Goal: Task Accomplishment & Management: Use online tool/utility

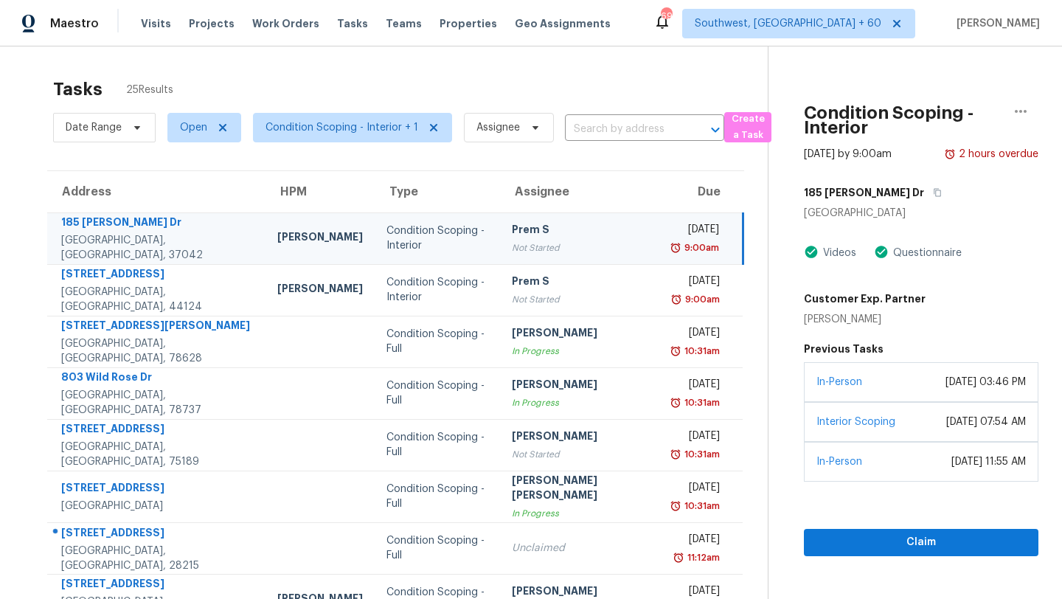
click at [438, 81] on div "Tasks 25 Results" at bounding box center [410, 89] width 715 height 38
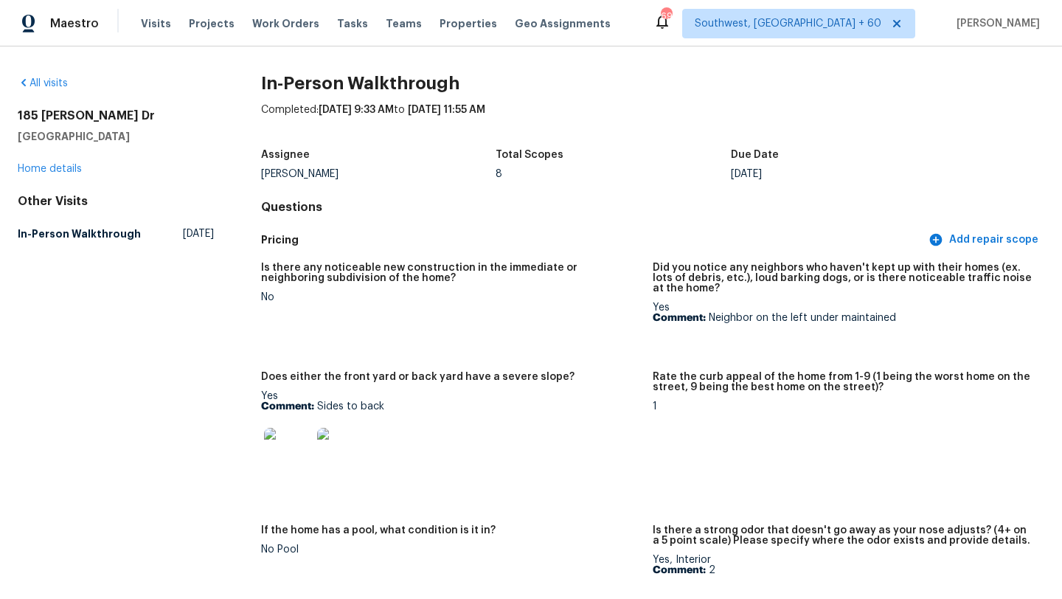
click at [795, 313] on p "Comment: Neighbor on the left under maintained" at bounding box center [843, 318] width 380 height 10
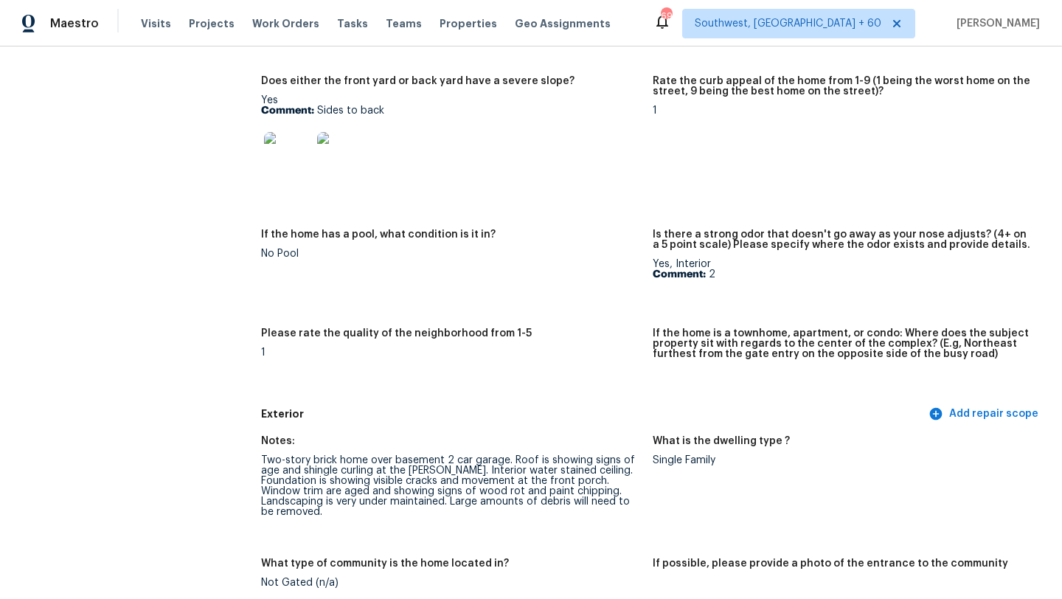
scroll to position [293, 0]
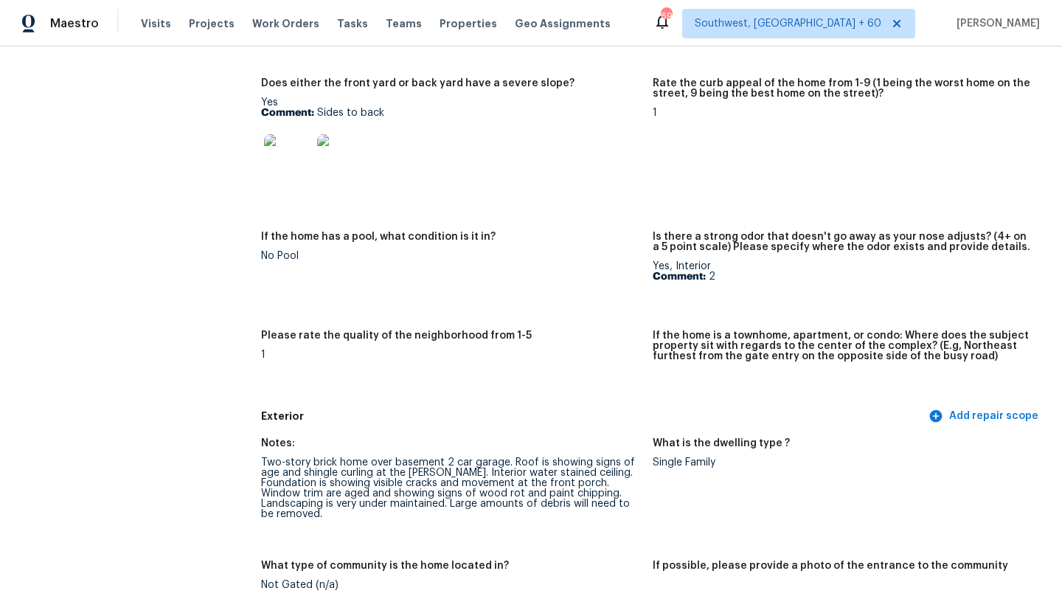
click at [734, 286] on figure "Is there a strong odor that doesn't go away as your nose adjusts? (4+ on a 5 po…" at bounding box center [849, 272] width 392 height 81
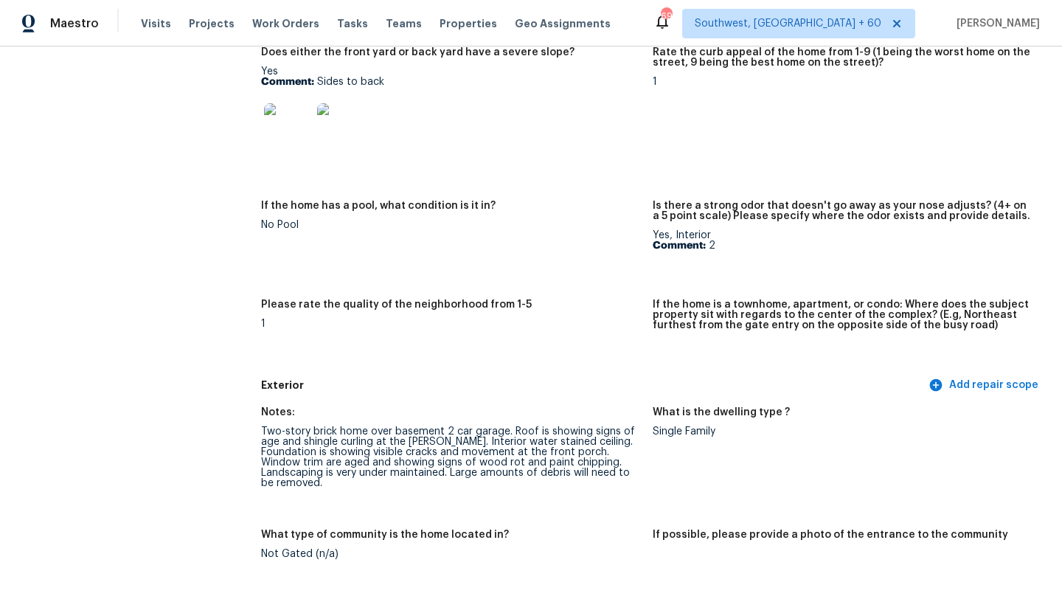
scroll to position [340, 0]
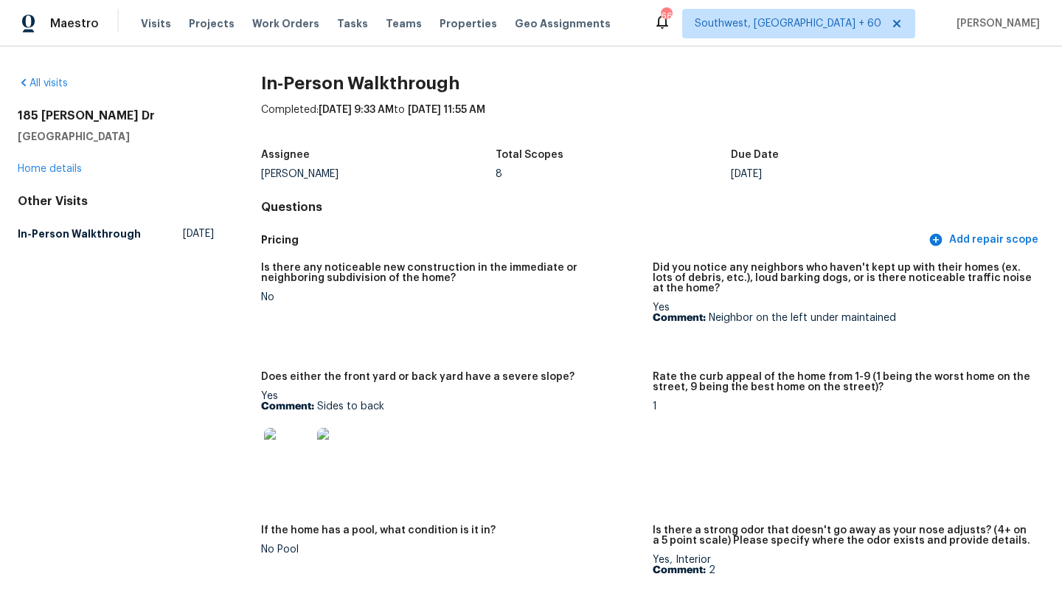
scroll to position [340, 0]
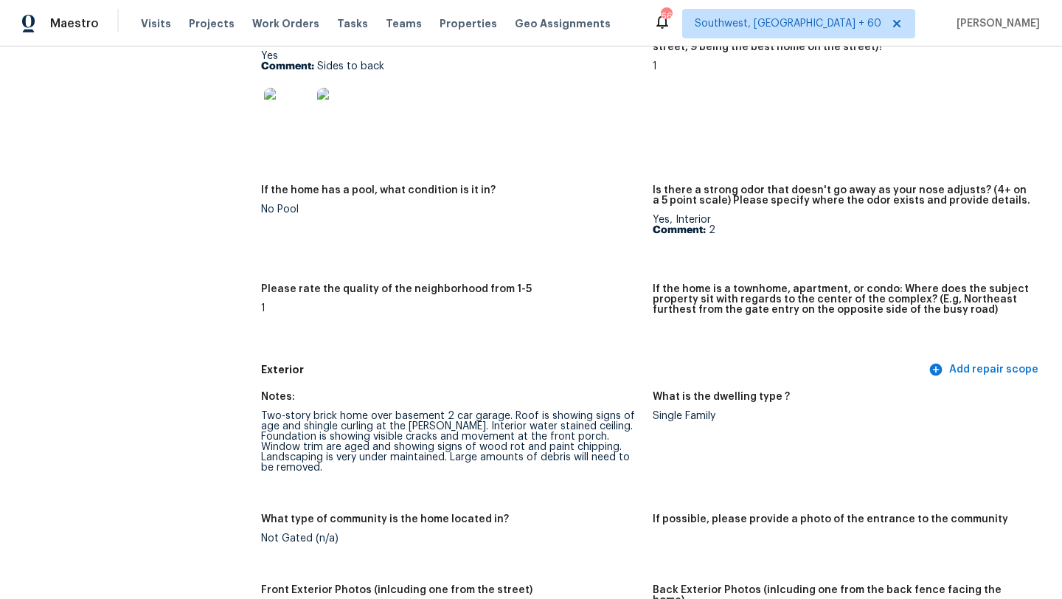
click at [756, 241] on figure "Is there a strong odor that doesn't go away as your nose adjusts? (4+ on a 5 po…" at bounding box center [849, 225] width 392 height 81
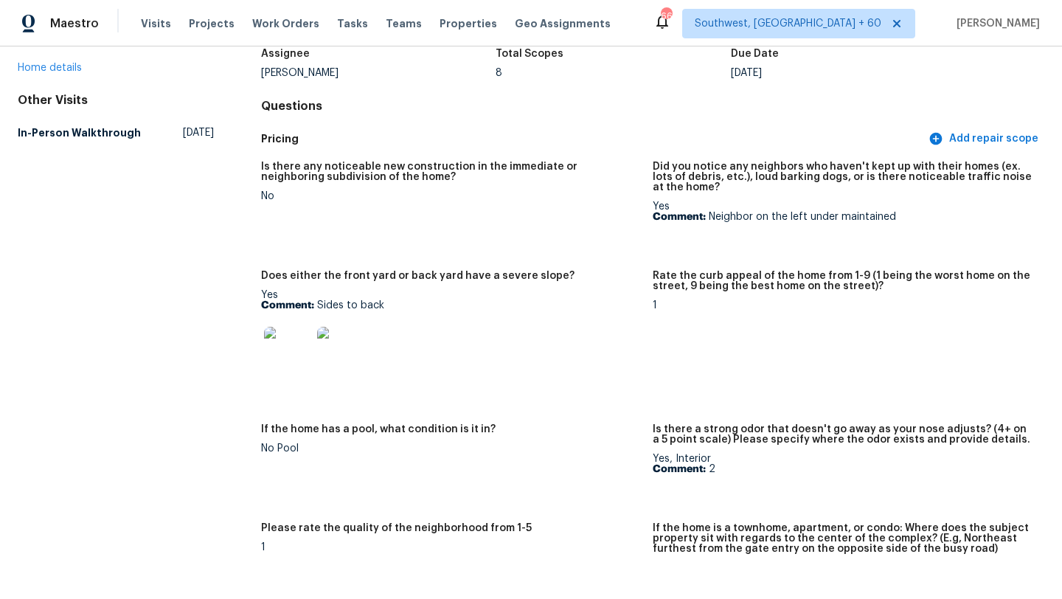
scroll to position [100, 0]
